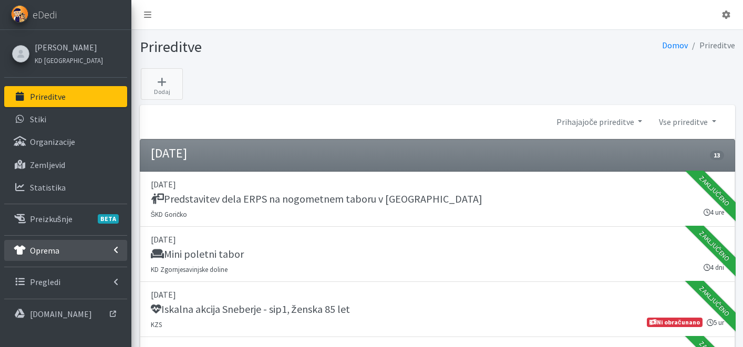
click at [60, 248] on link "Oprema" at bounding box center [65, 250] width 123 height 21
click at [55, 248] on p "Oprema" at bounding box center [44, 250] width 29 height 11
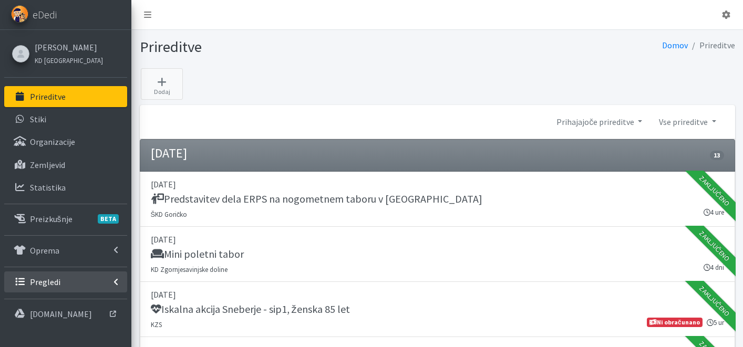
click at [49, 288] on link "Pregledi" at bounding box center [65, 282] width 123 height 21
click at [53, 300] on p "Vodniki" at bounding box center [43, 305] width 26 height 11
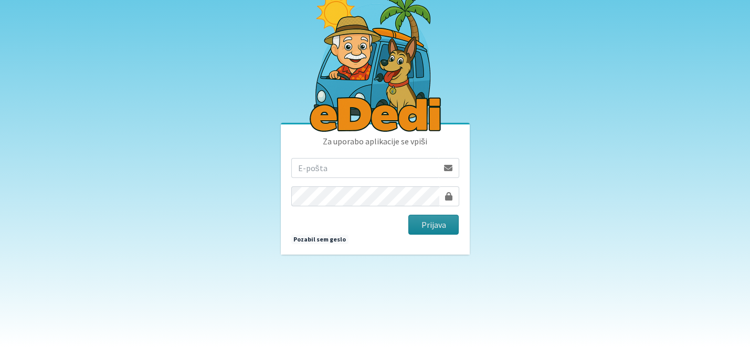
type input "[EMAIL_ADDRESS][DOMAIN_NAME]"
click at [441, 227] on button "Prijava" at bounding box center [434, 225] width 51 height 20
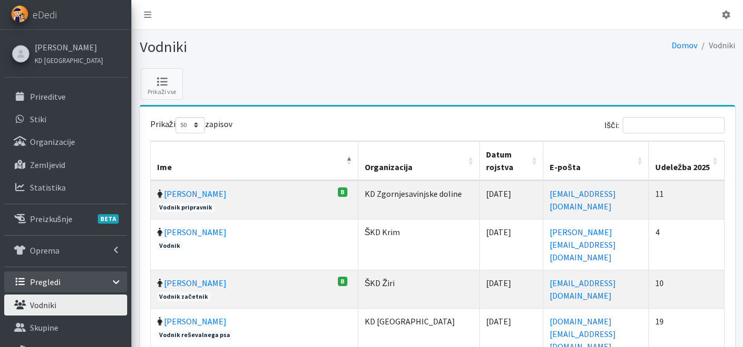
select select "50"
drag, startPoint x: 654, startPoint y: 112, endPoint x: 659, endPoint y: 129, distance: 18.1
click at [658, 128] on input "Išči:" at bounding box center [673, 125] width 102 height 16
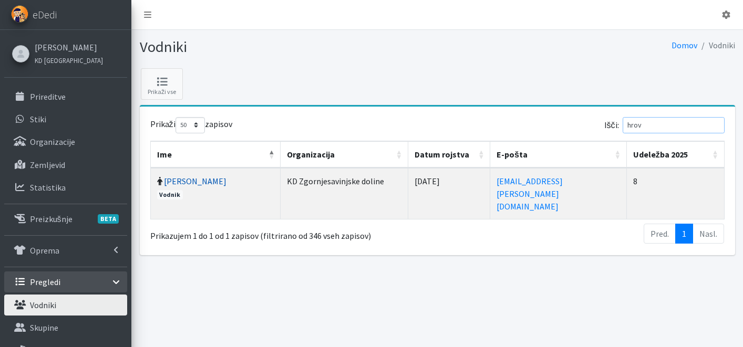
type input "hrov"
click at [164, 186] on link "[PERSON_NAME]" at bounding box center [195, 181] width 62 height 11
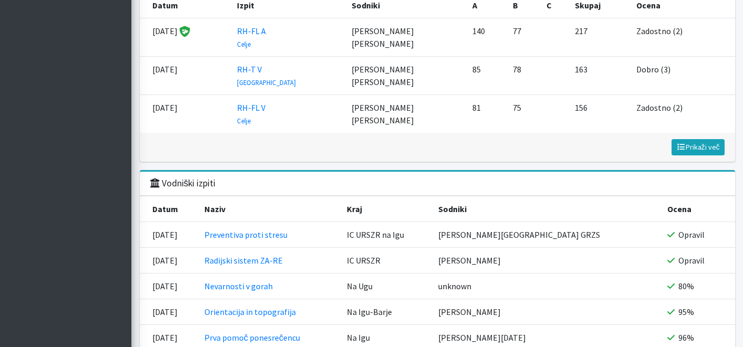
scroll to position [1335, 0]
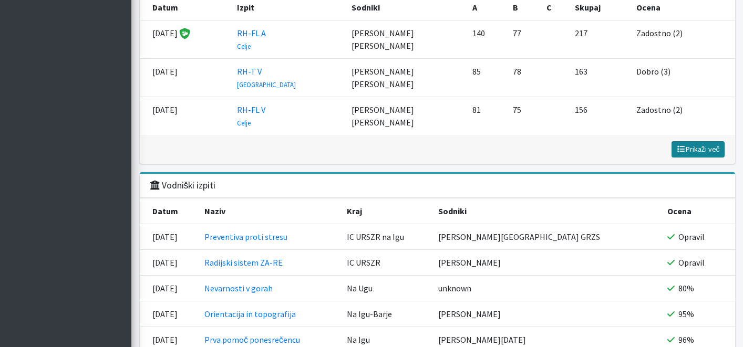
click at [706, 148] on span "Prikaži več" at bounding box center [698, 148] width 44 height 9
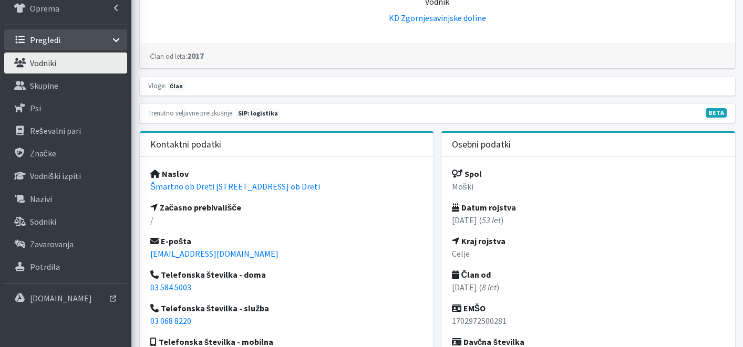
scroll to position [239, 0]
